Goal: Navigation & Orientation: Find specific page/section

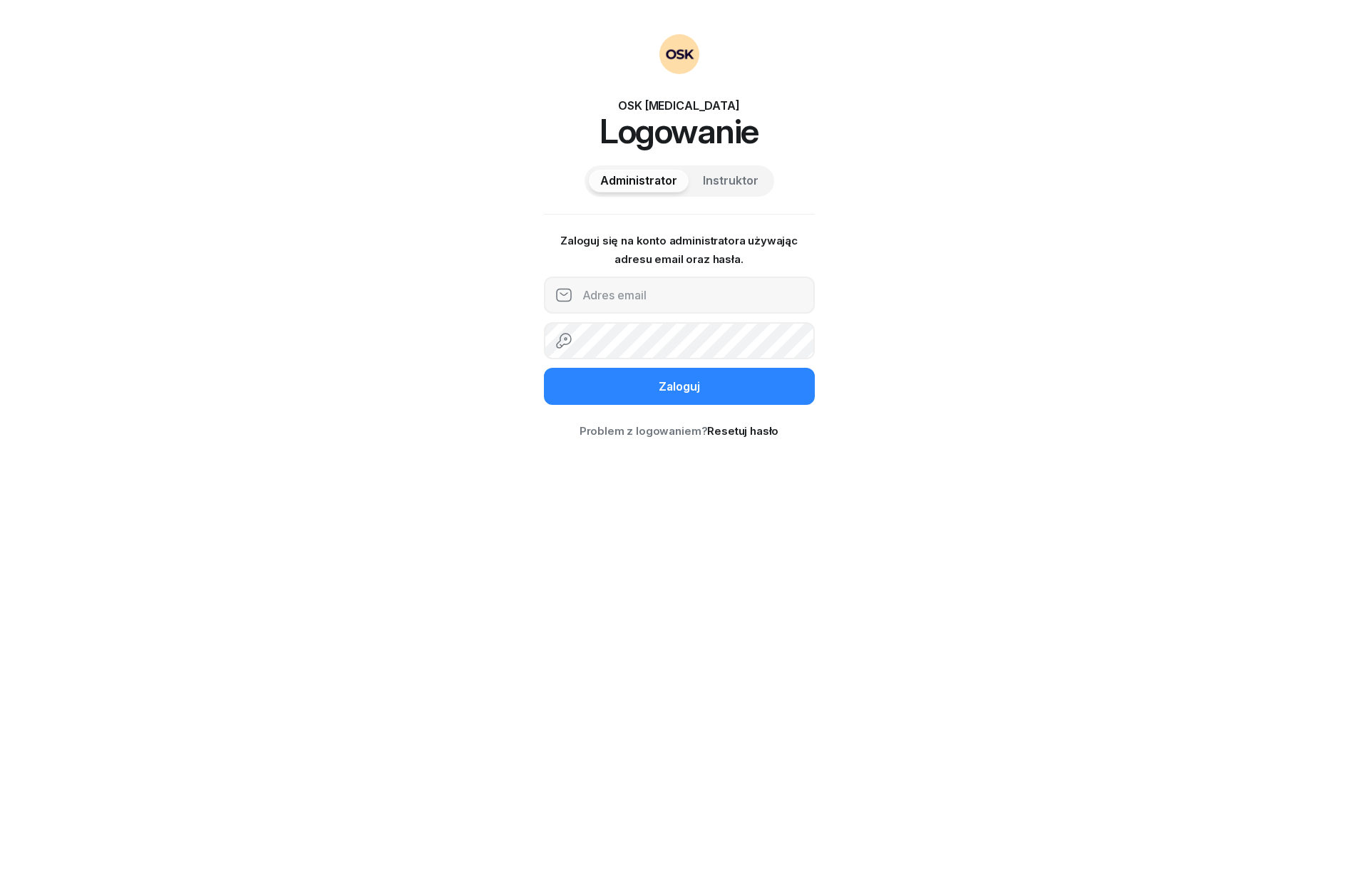
click at [738, 176] on span "Instruktor" at bounding box center [731, 181] width 56 height 19
click at [632, 185] on span "Administrator" at bounding box center [638, 181] width 77 height 19
click at [935, 293] on div "OSK [MEDICAL_DATA] Logowanie Administrator Instruktor Zaloguj się na konto admi…" at bounding box center [679, 448] width 1358 height 896
click at [689, 292] on input "email" at bounding box center [679, 295] width 271 height 37
type input "[EMAIL_ADDRESS][DOMAIN_NAME]"
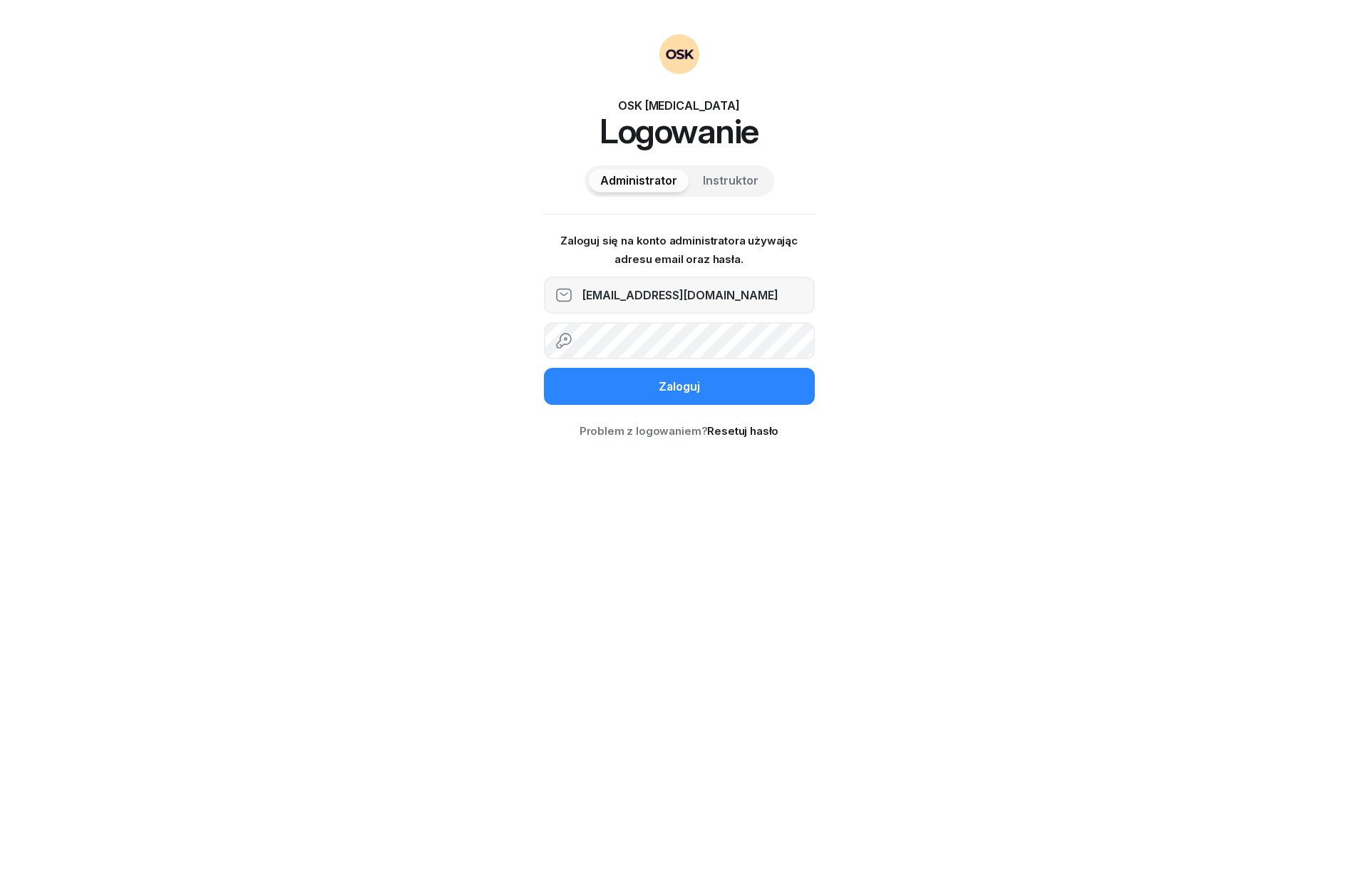
click at [679, 386] on button "Zaloguj" at bounding box center [679, 386] width 271 height 37
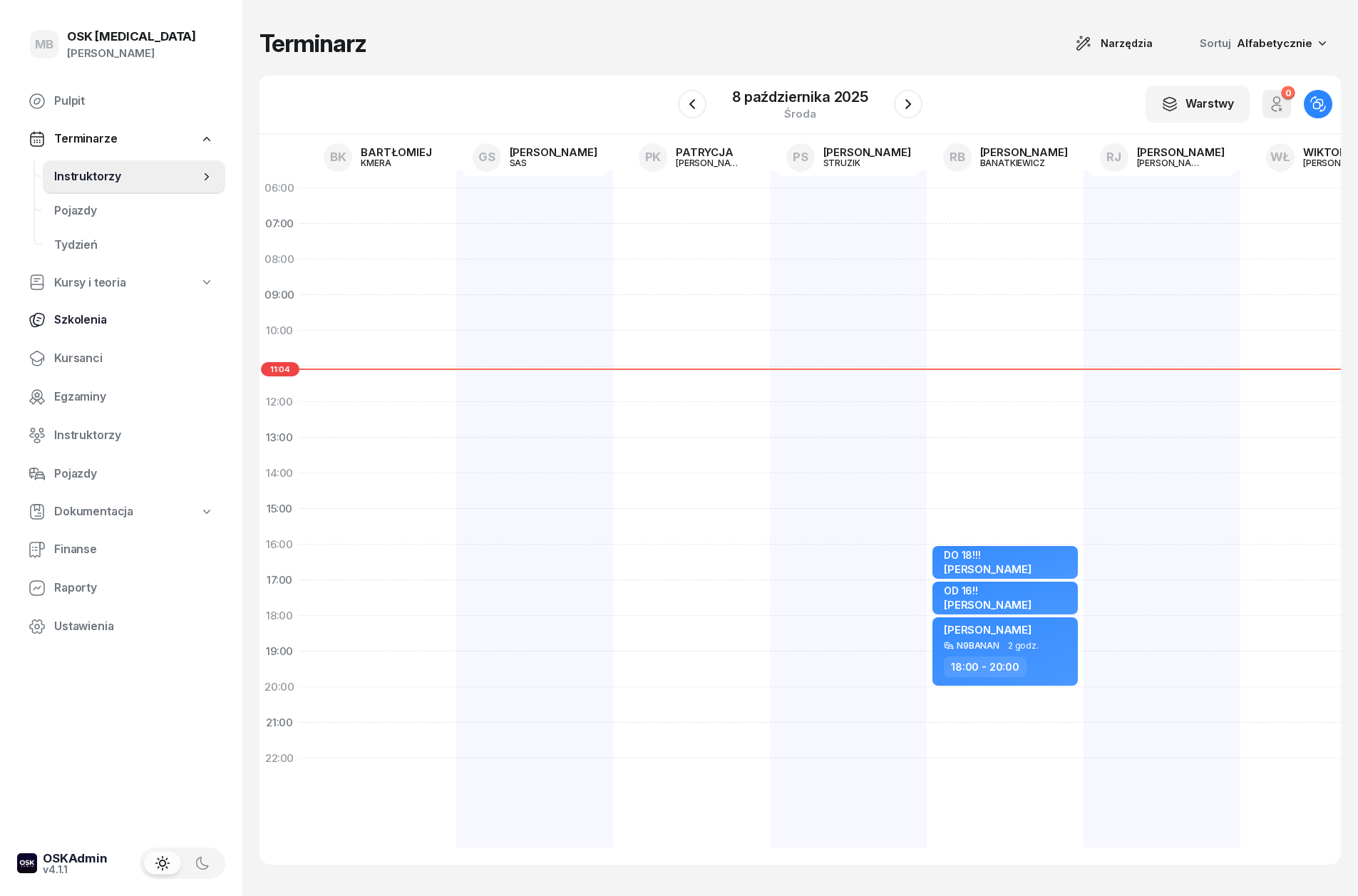
click at [105, 333] on link "Szkolenia" at bounding box center [121, 320] width 208 height 34
select select "createdAt-desc"
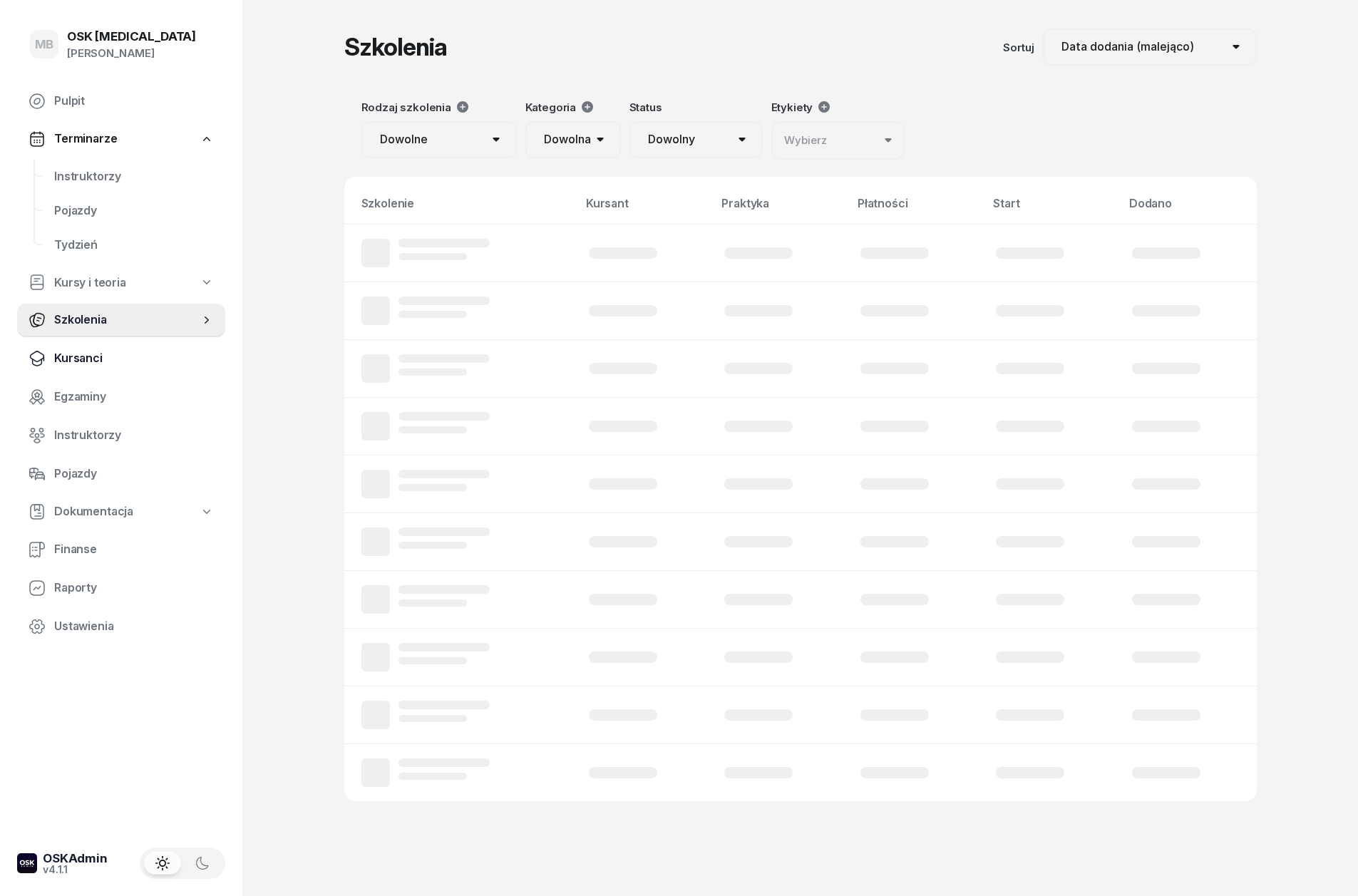
click at [104, 359] on span "Kursanci" at bounding box center [133, 358] width 160 height 19
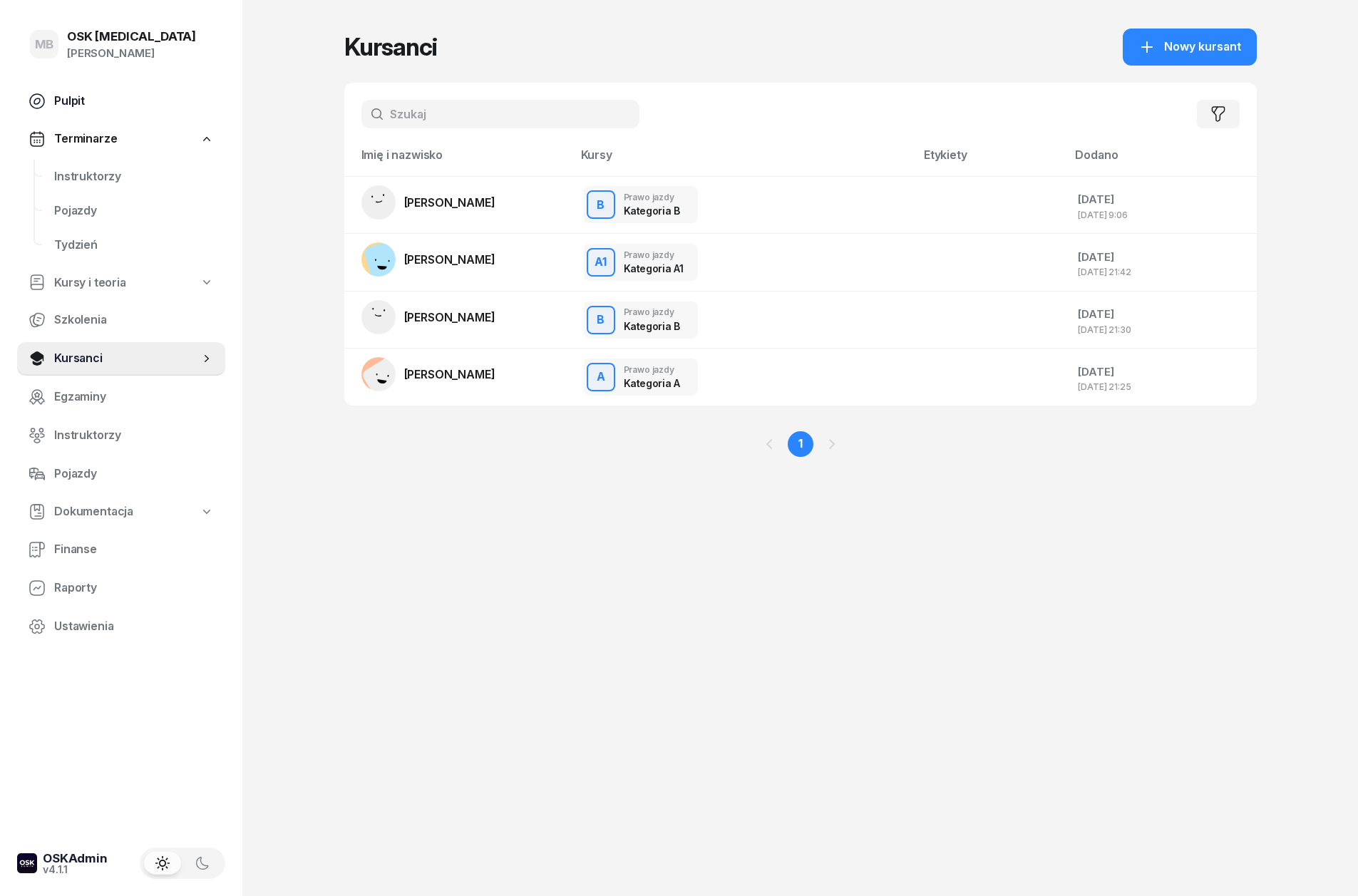
click at [96, 100] on span "Pulpit" at bounding box center [133, 101] width 160 height 19
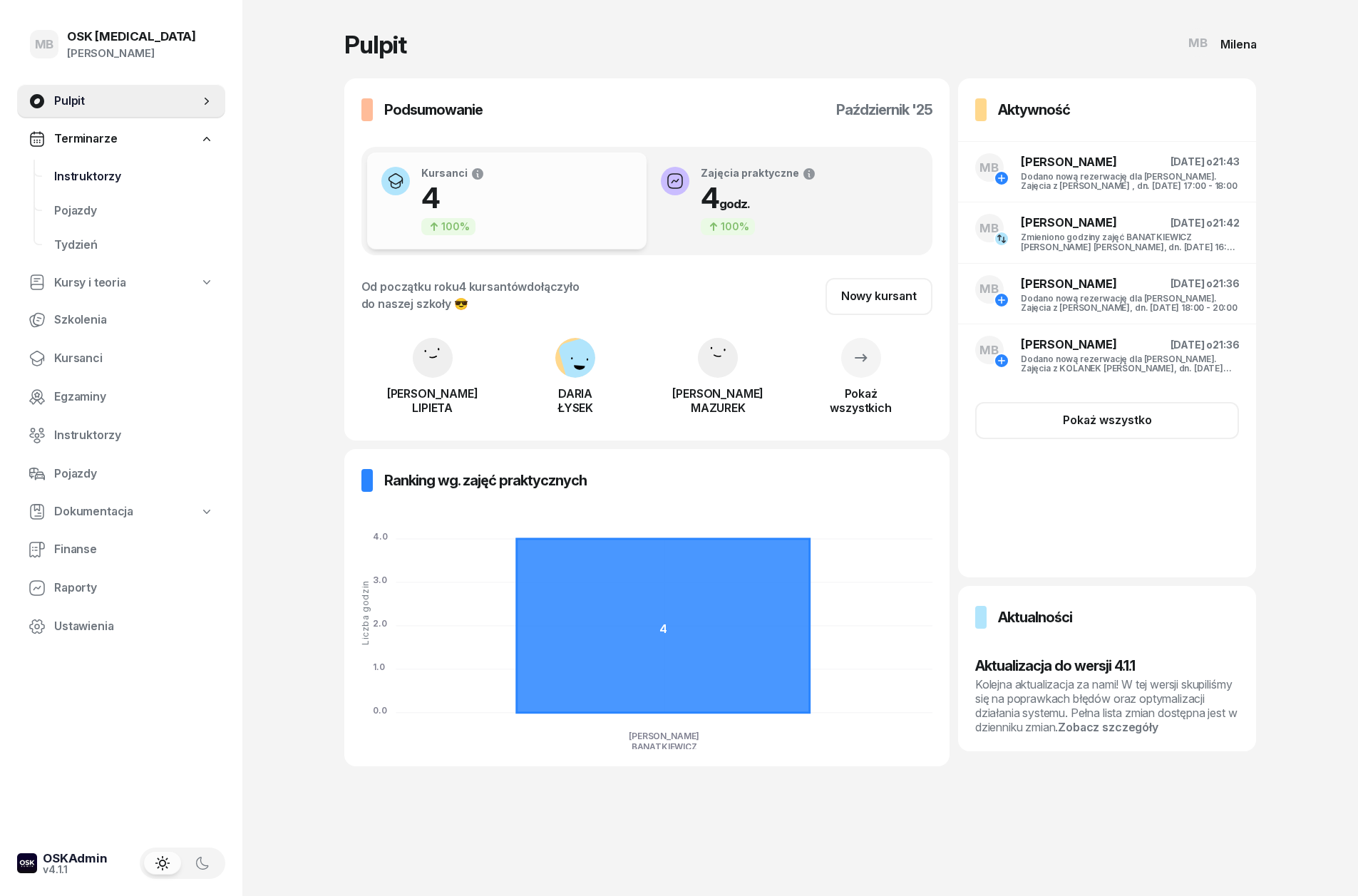
click at [112, 176] on span "Instruktorzy" at bounding box center [133, 177] width 160 height 19
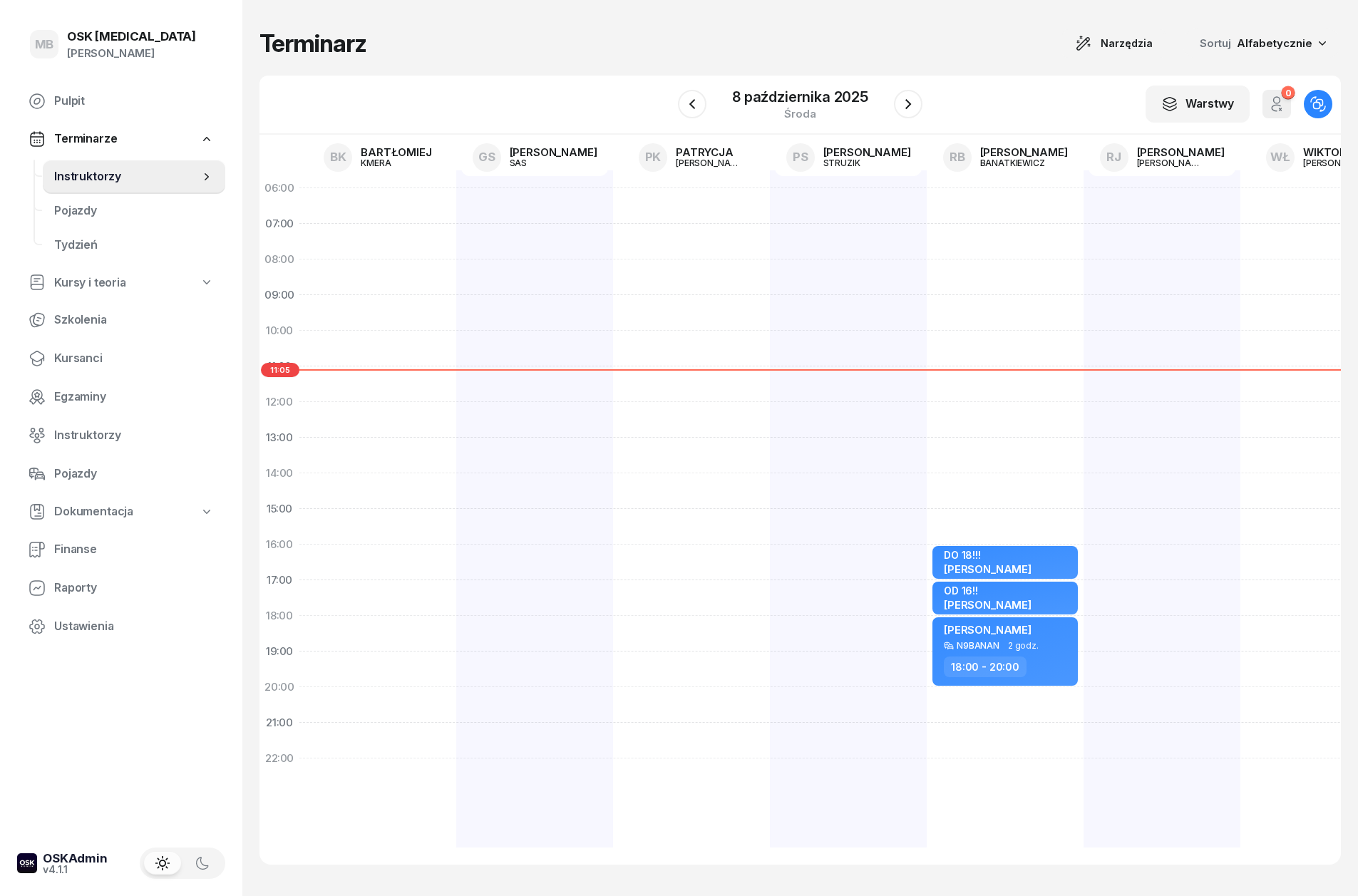
click at [127, 141] on link "Terminarze" at bounding box center [121, 139] width 208 height 32
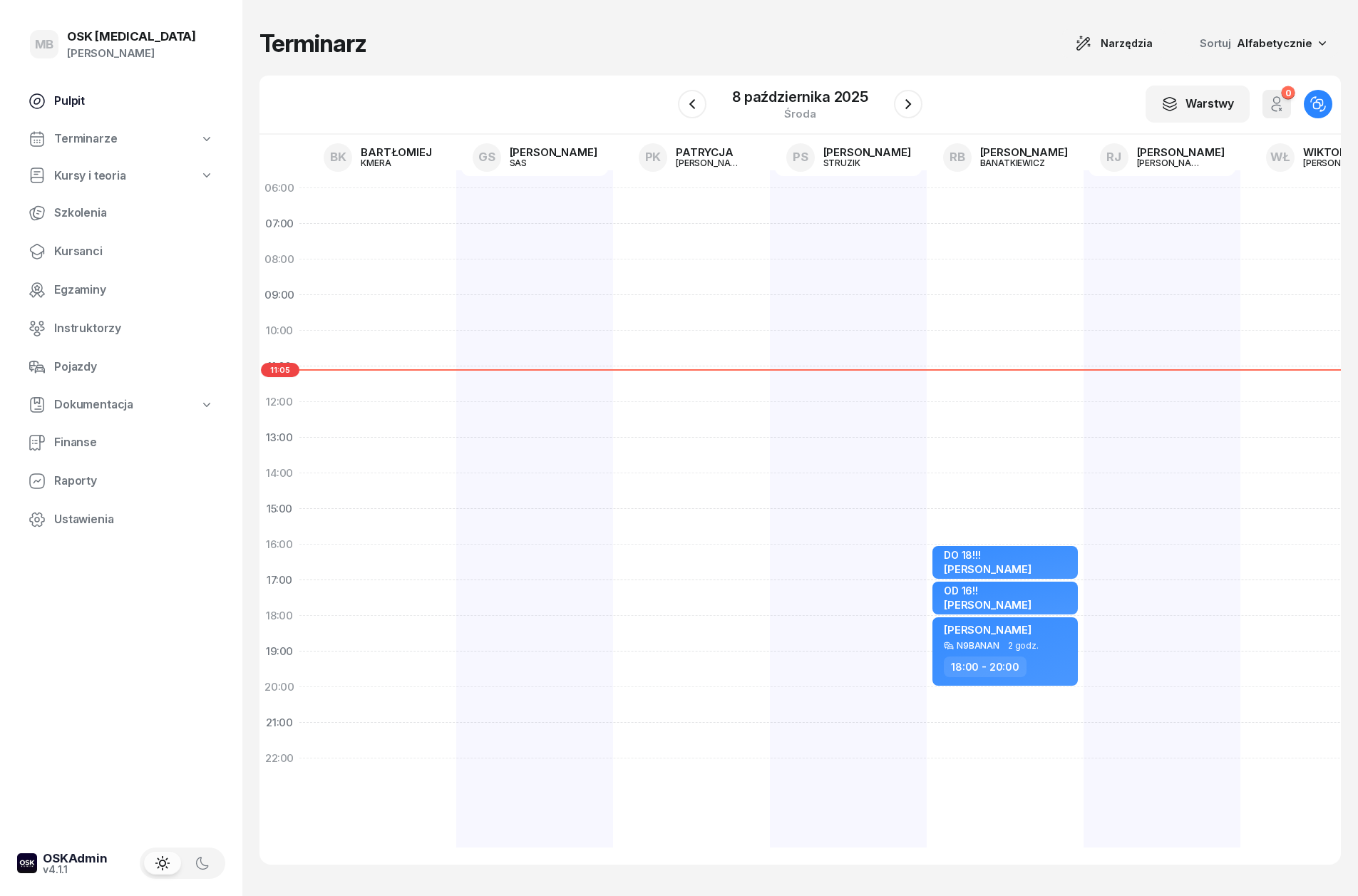
click at [104, 97] on span "Pulpit" at bounding box center [133, 101] width 160 height 19
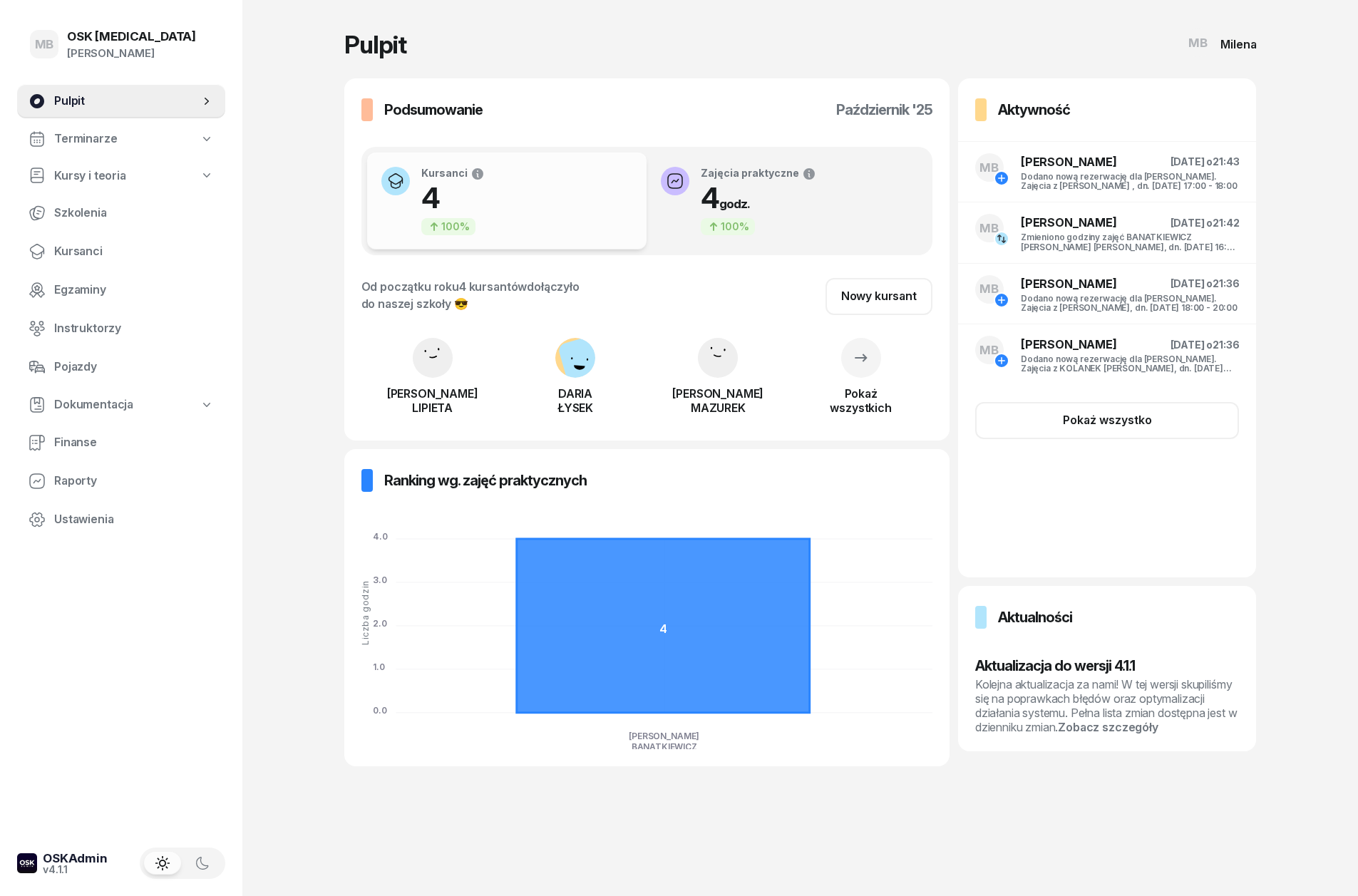
click at [82, 89] on link "Pulpit" at bounding box center [121, 101] width 208 height 34
